Goal: Task Accomplishment & Management: Manage account settings

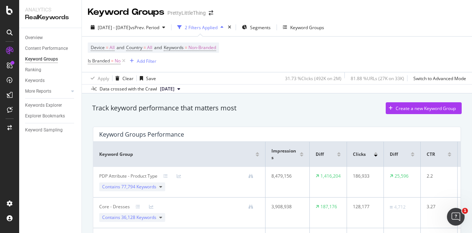
scroll to position [1216, 0]
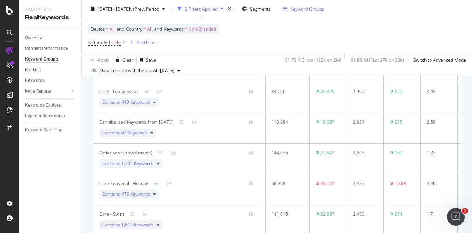
click at [317, 3] on div "Keyword Groups" at bounding box center [303, 8] width 41 height 11
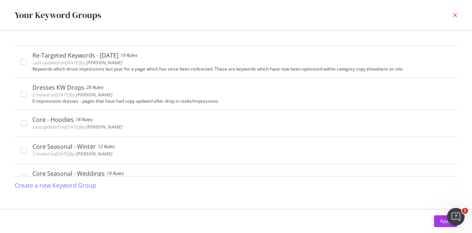
click at [453, 14] on icon "times" at bounding box center [455, 15] width 4 height 6
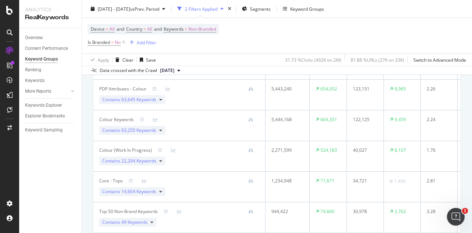
scroll to position [0, 0]
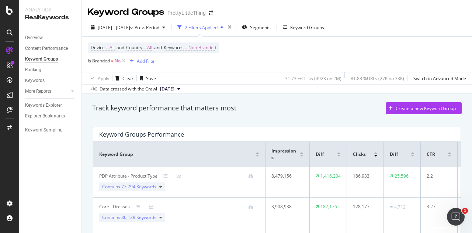
click at [209, 10] on div "Keyword Groups PrettyLittleThing" at bounding box center [154, 12] width 133 height 13
click at [211, 13] on icon "arrow-right-arrow-left" at bounding box center [211, 12] width 4 height 5
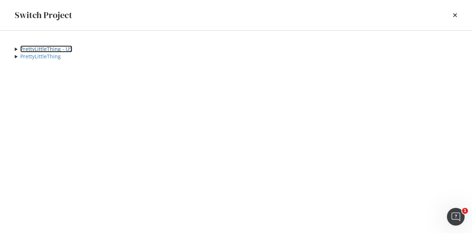
click at [72, 50] on link "PrettyLittleThing - US" at bounding box center [46, 48] width 52 height 7
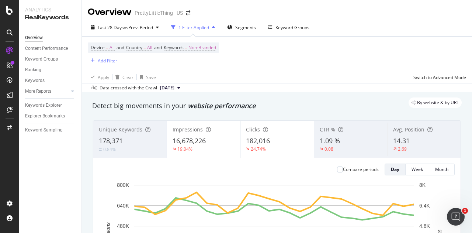
click at [297, 128] on div "Clicks" at bounding box center [277, 129] width 62 height 7
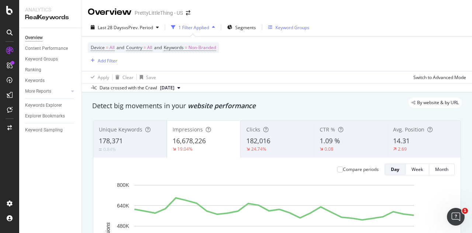
click at [295, 24] on div "Keyword Groups" at bounding box center [292, 27] width 34 height 6
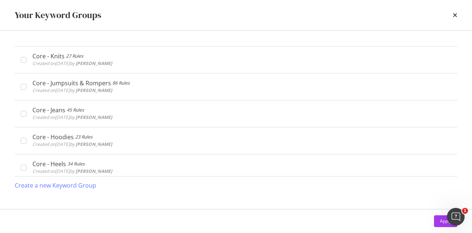
scroll to position [801, 0]
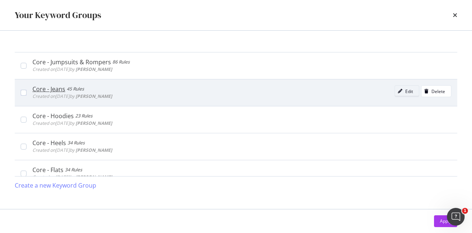
click at [405, 88] on div "Edit" at bounding box center [409, 91] width 8 height 6
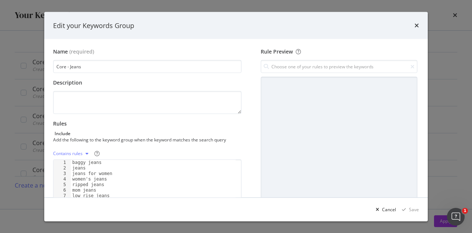
scroll to position [71, 0]
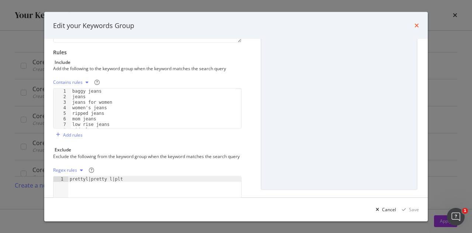
click at [415, 24] on icon "times" at bounding box center [416, 25] width 4 height 6
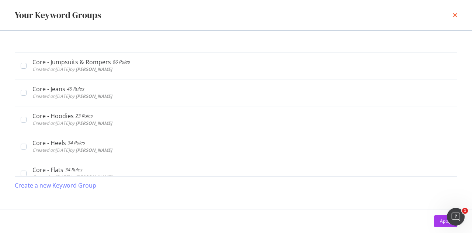
click at [455, 16] on icon "times" at bounding box center [455, 15] width 4 height 6
